Goal: Communication & Community: Answer question/provide support

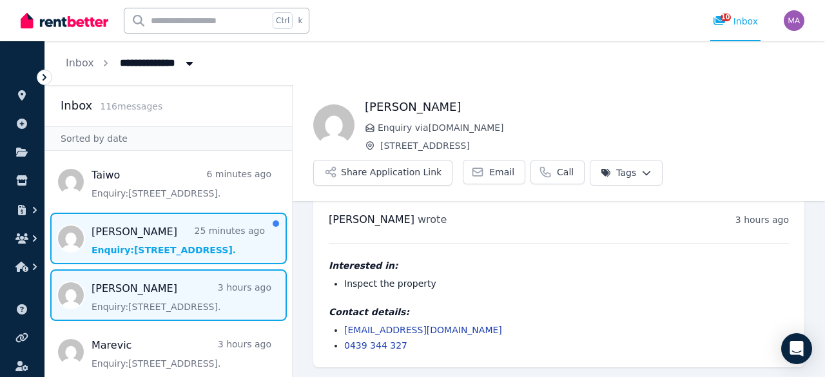
click at [157, 234] on span "Message list" at bounding box center [168, 239] width 247 height 52
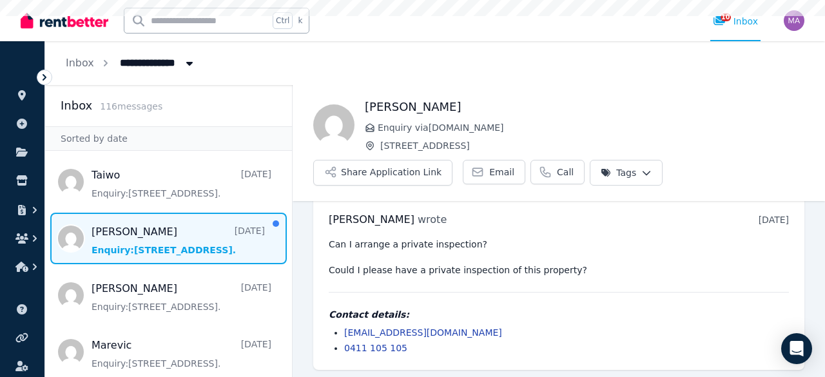
scroll to position [18, 0]
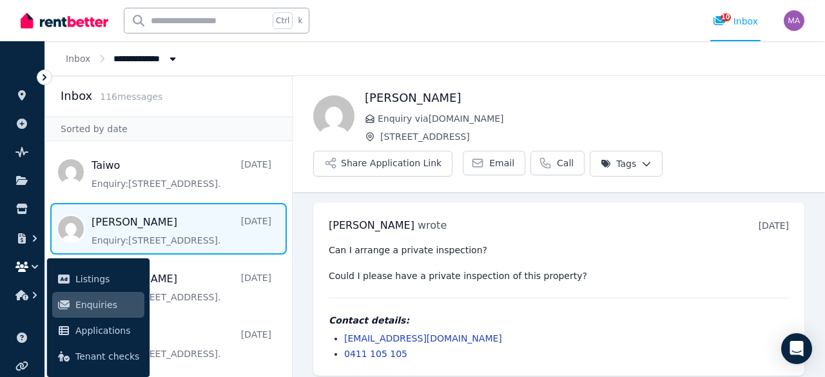
scroll to position [8, 0]
